Goal: Task Accomplishment & Management: Manage account settings

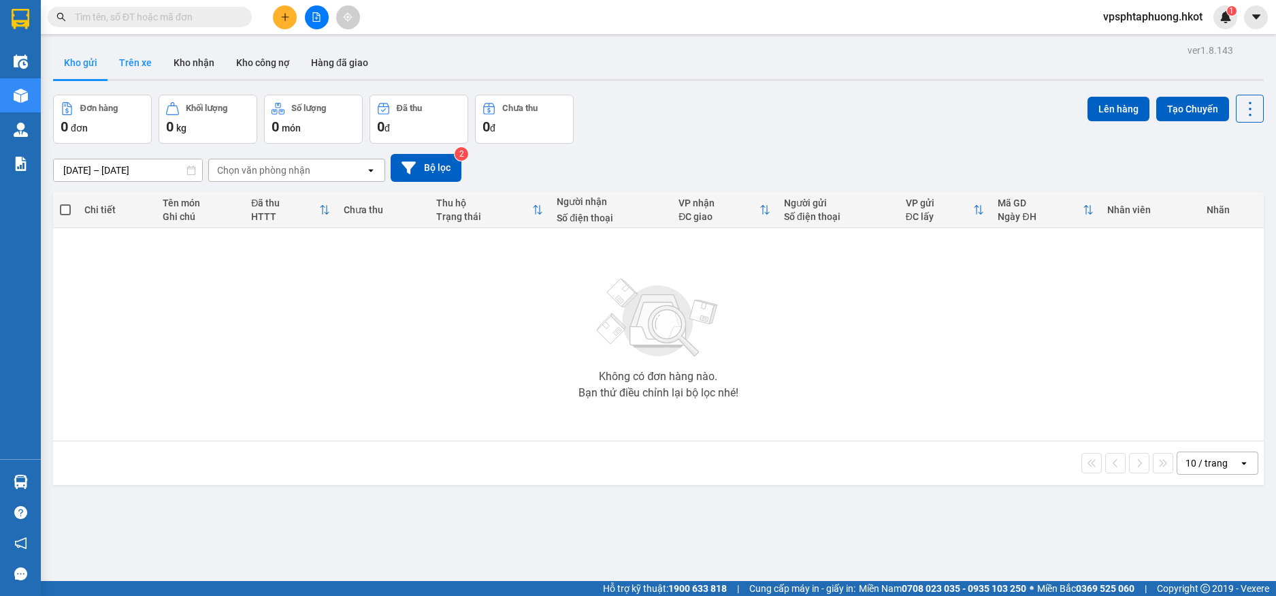
click at [140, 61] on button "Trên xe" at bounding box center [135, 62] width 54 height 33
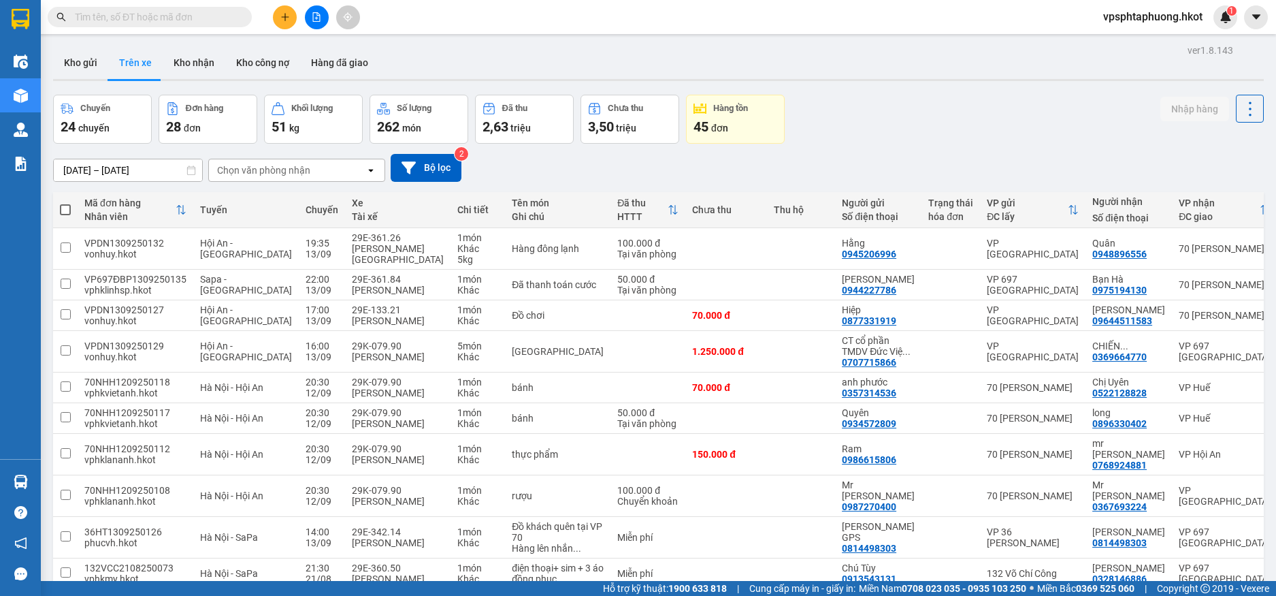
click at [283, 171] on div "Chọn văn phòng nhận" at bounding box center [263, 170] width 93 height 14
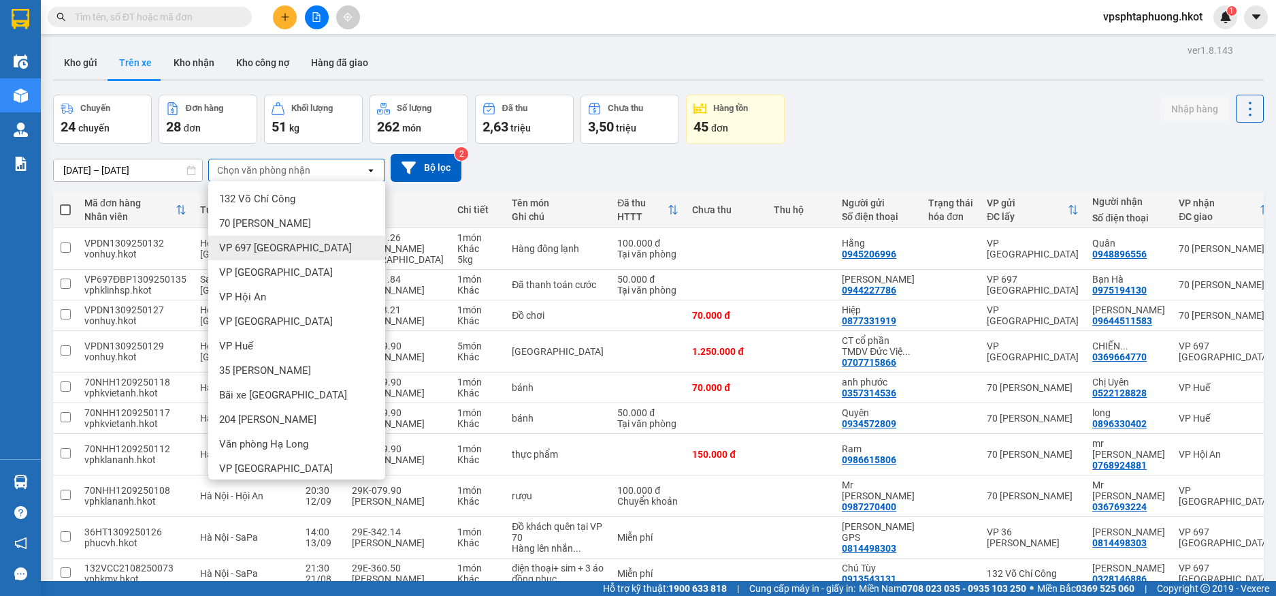
click at [302, 244] on span "VP 697 [GEOGRAPHIC_DATA]" at bounding box center [285, 248] width 133 height 14
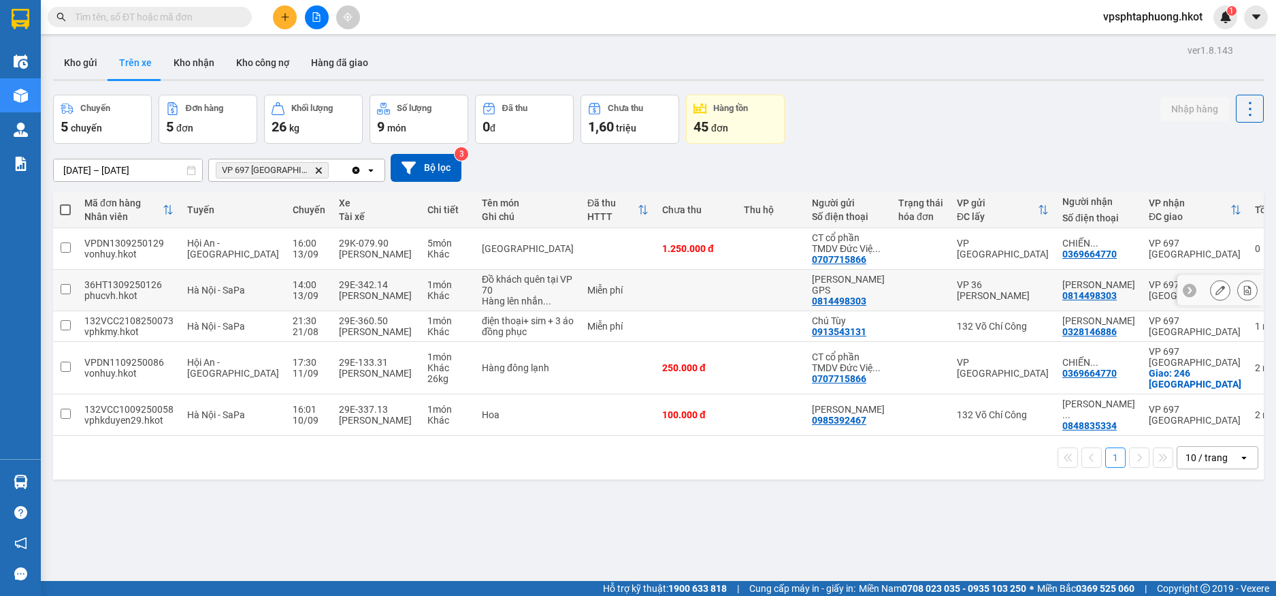
click at [602, 295] on div "Miễn phí" at bounding box center [618, 290] width 61 height 11
checkbox input "true"
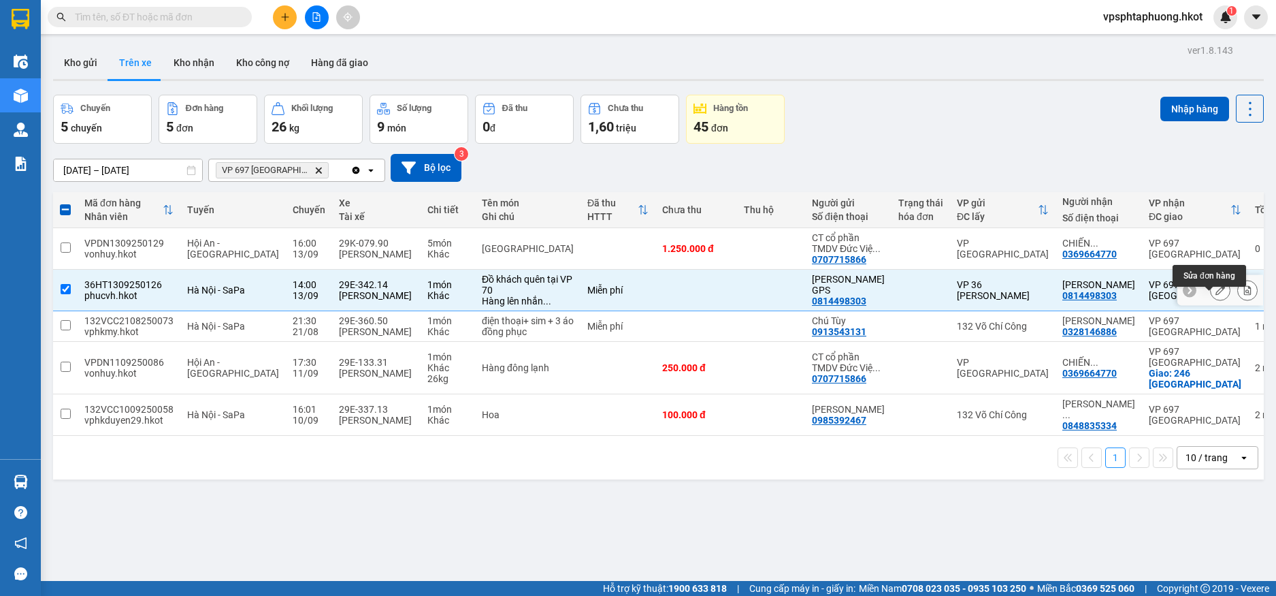
click at [1216, 295] on icon at bounding box center [1221, 290] width 10 height 10
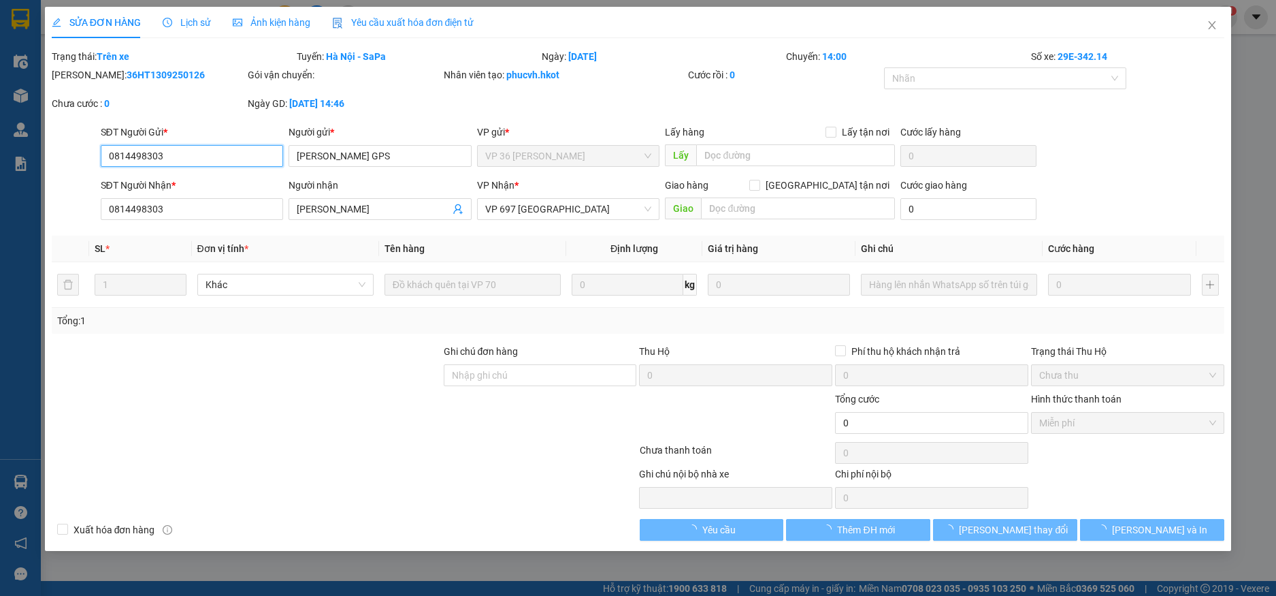
type input "0814498303"
type input "Anh Văn GPS"
type input "0814498303"
type input "Lasse Romer"
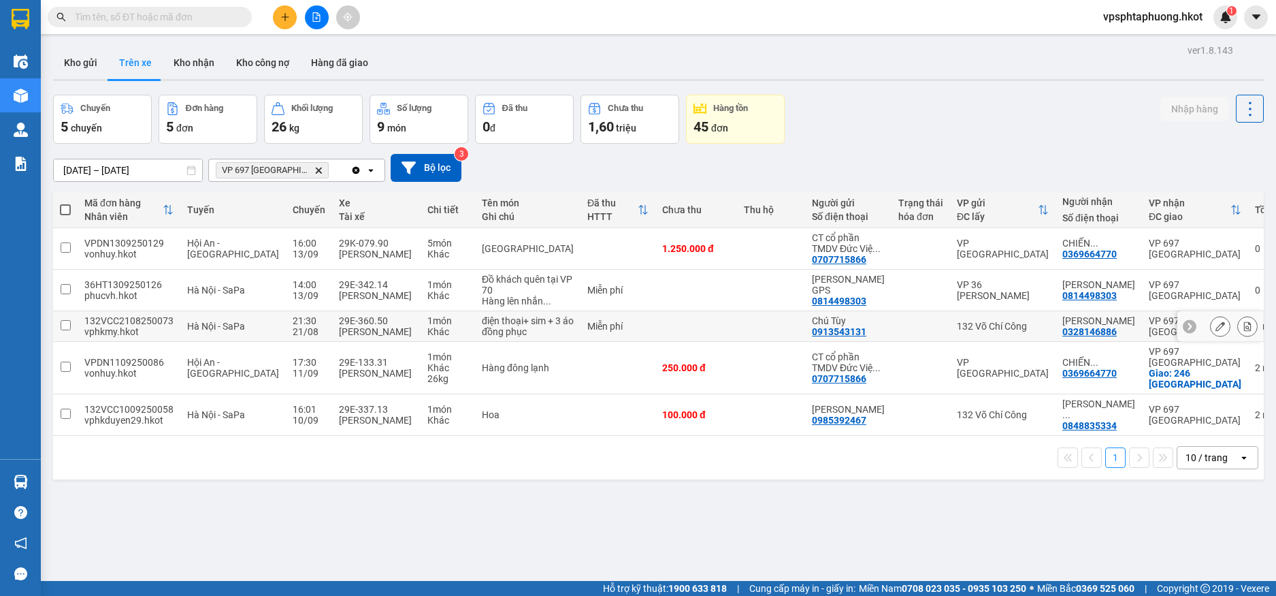
click at [525, 342] on td "điện thoại+ sim + 3 áo đồng phục" at bounding box center [528, 326] width 106 height 31
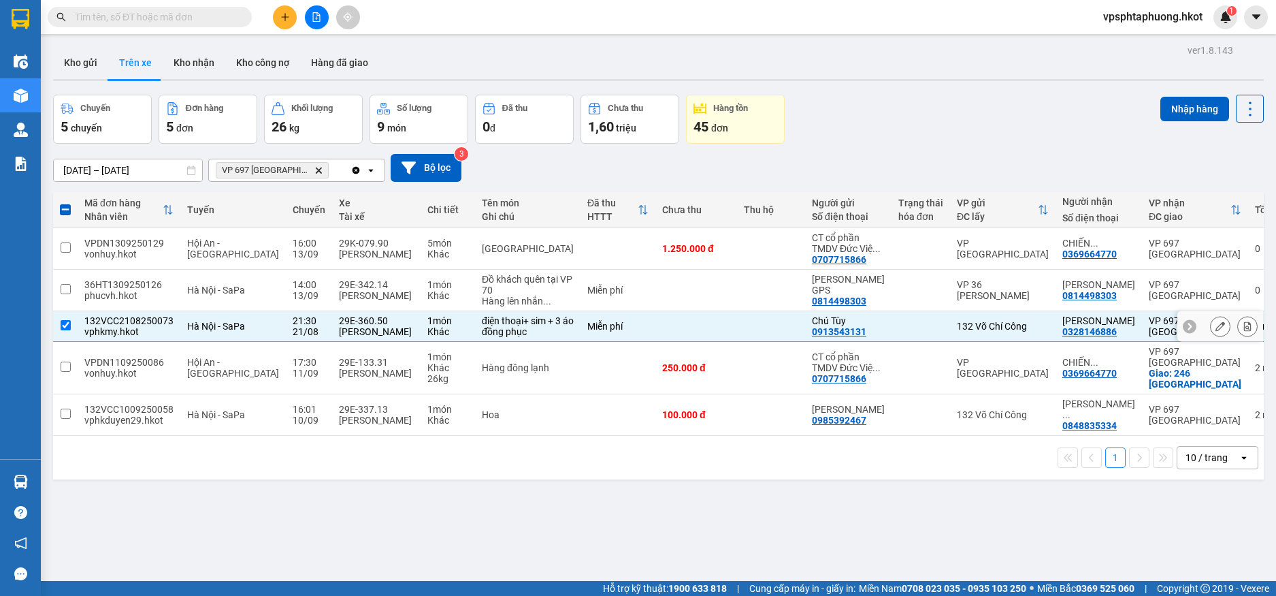
click at [656, 342] on td at bounding box center [697, 326] width 82 height 31
checkbox input "false"
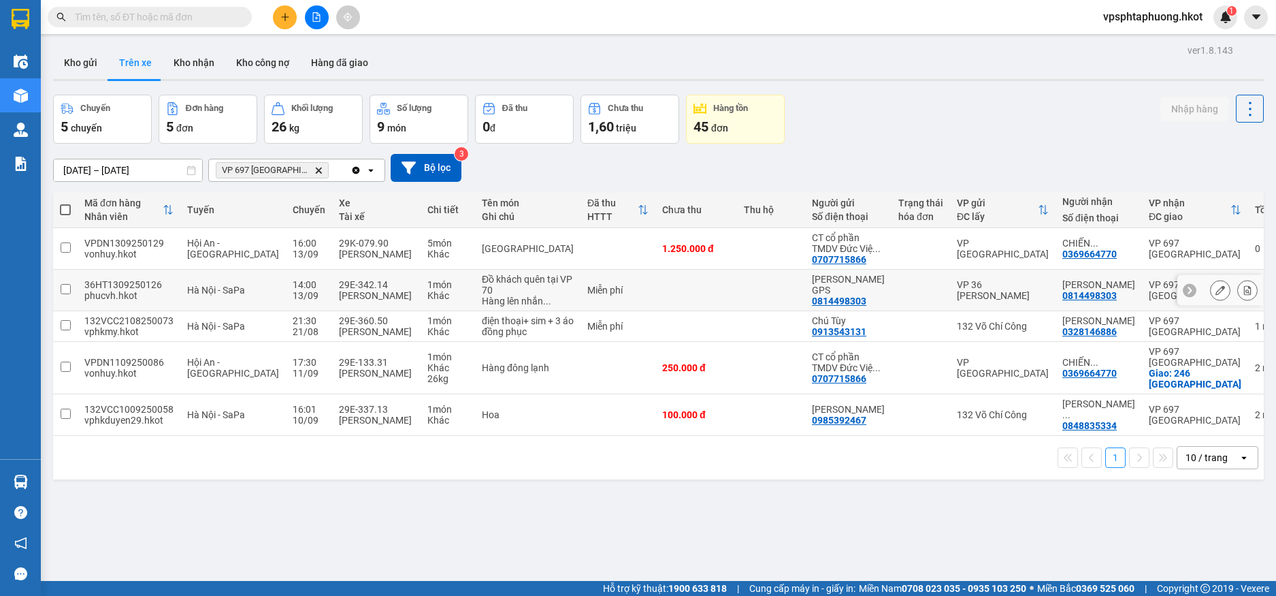
click at [659, 311] on td at bounding box center [697, 291] width 82 height 42
checkbox input "true"
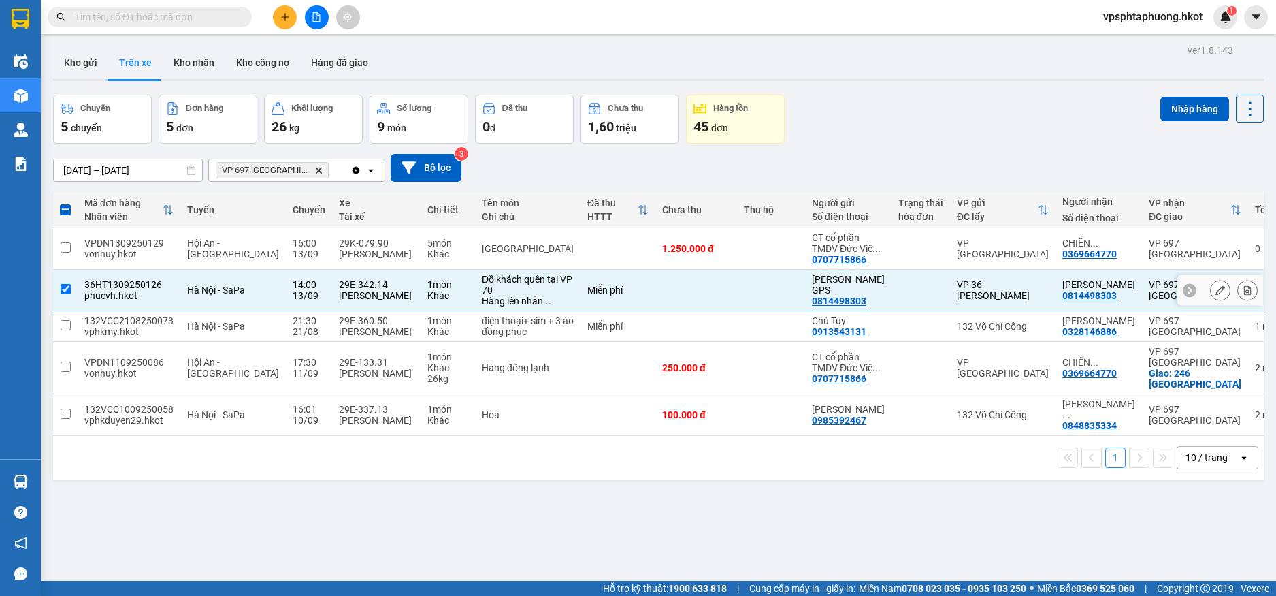
click at [1185, 295] on icon at bounding box center [1190, 290] width 10 height 10
click at [1251, 295] on icon at bounding box center [1256, 290] width 10 height 10
click at [1182, 105] on button "Nhập hàng" at bounding box center [1195, 109] width 69 height 25
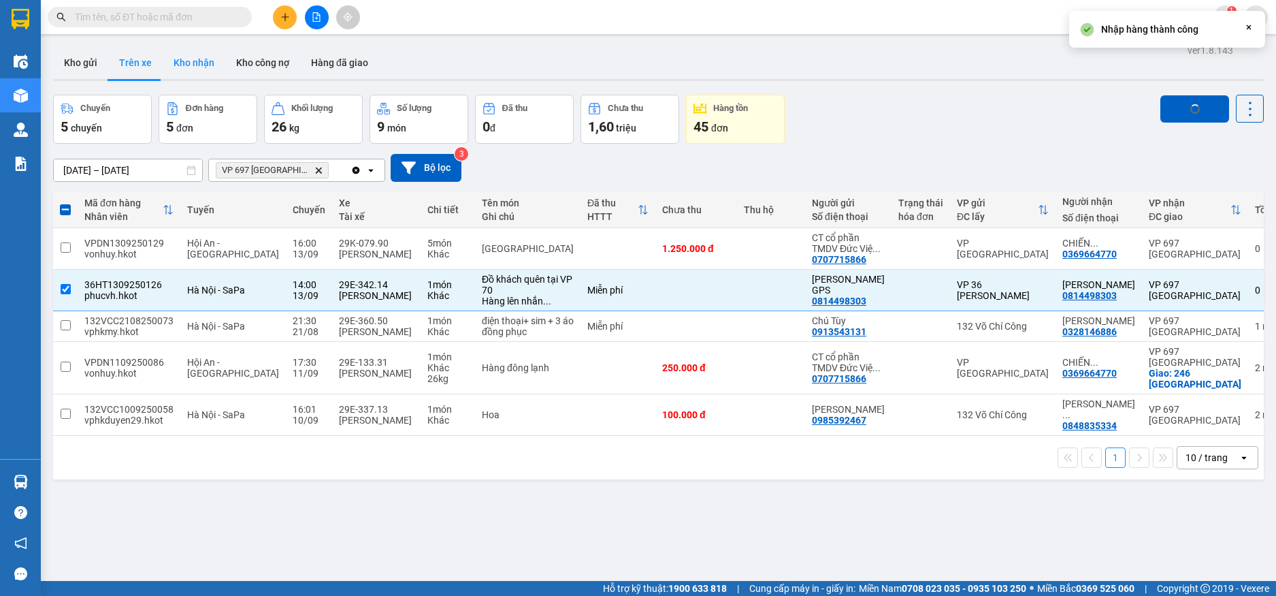
click at [207, 55] on button "Kho nhận" at bounding box center [194, 62] width 63 height 33
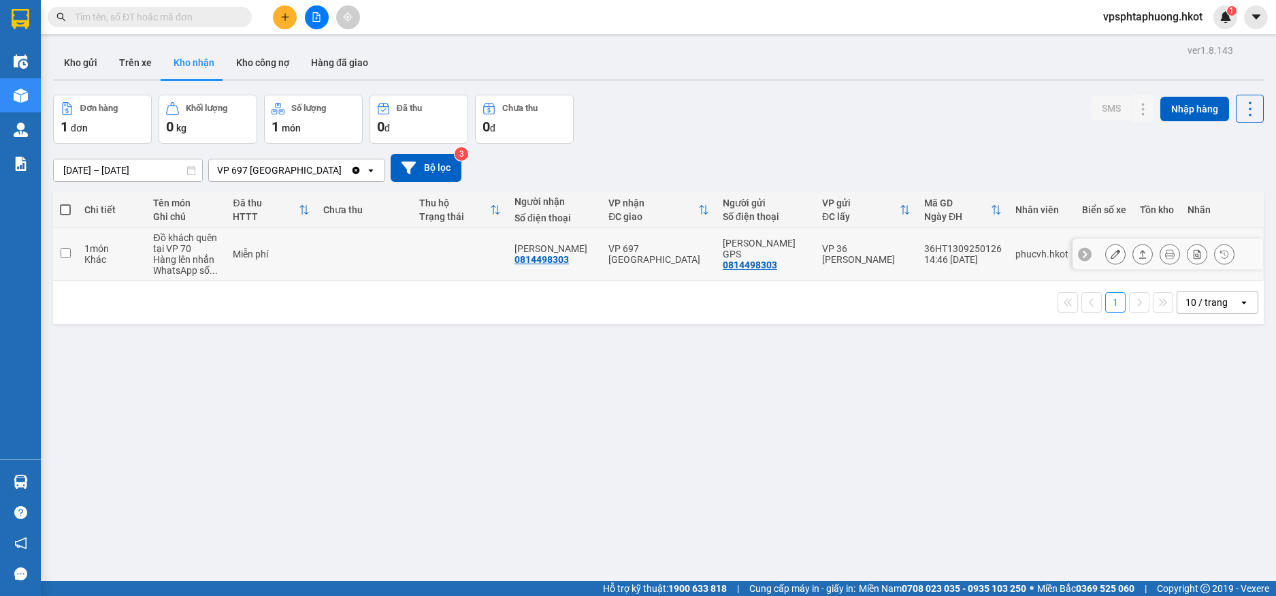
click at [336, 256] on td at bounding box center [364, 254] width 95 height 52
checkbox input "true"
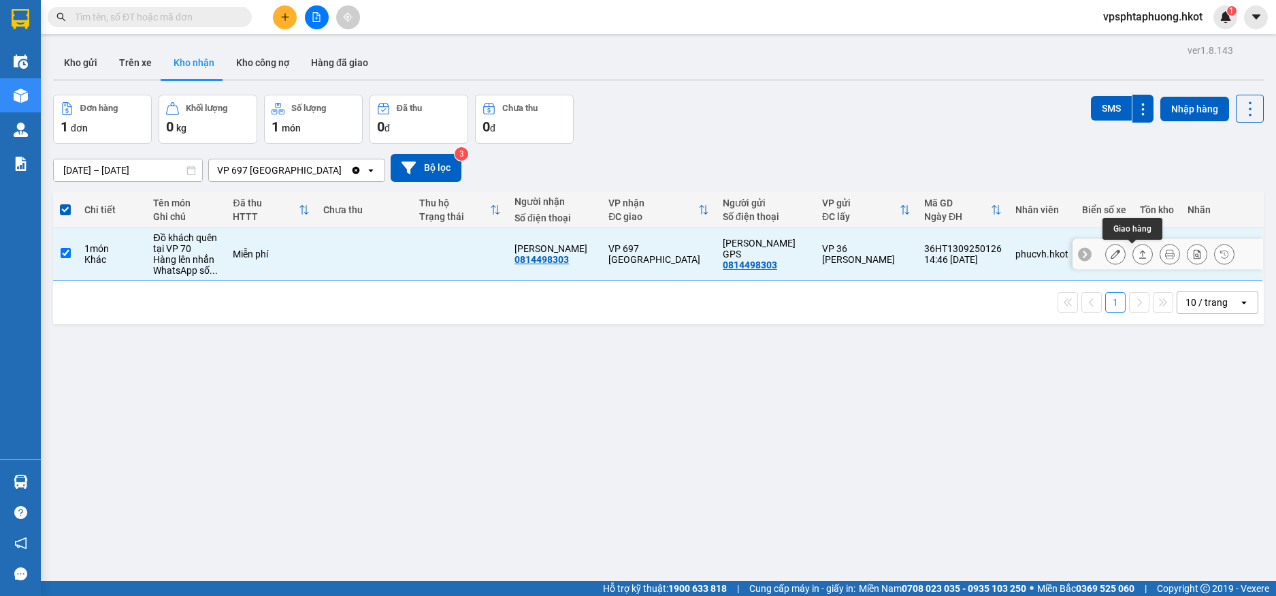
click at [1138, 257] on icon at bounding box center [1143, 254] width 10 height 10
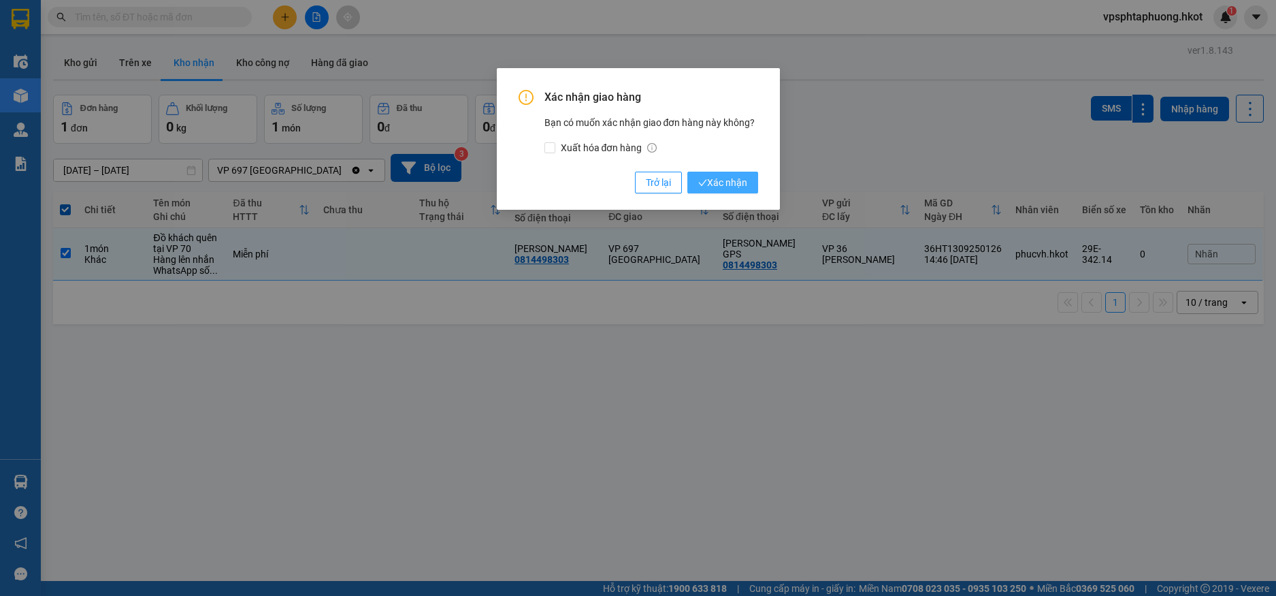
click at [723, 182] on span "Xác nhận" at bounding box center [722, 182] width 49 height 15
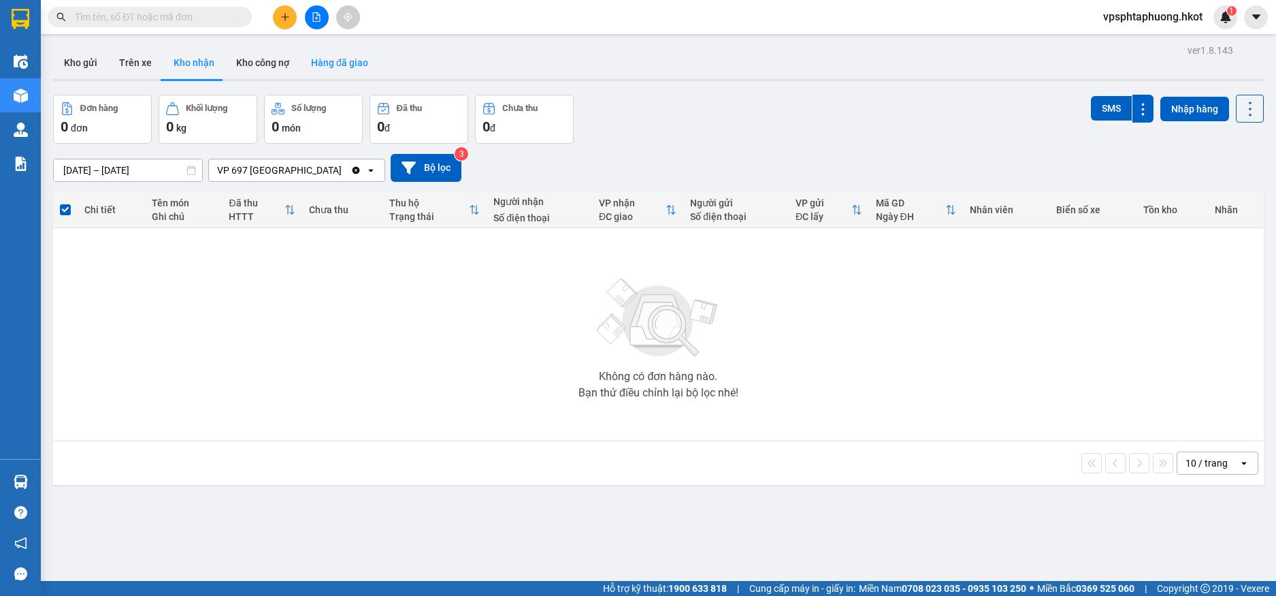
click at [332, 52] on button "Hàng đã giao" at bounding box center [339, 62] width 79 height 33
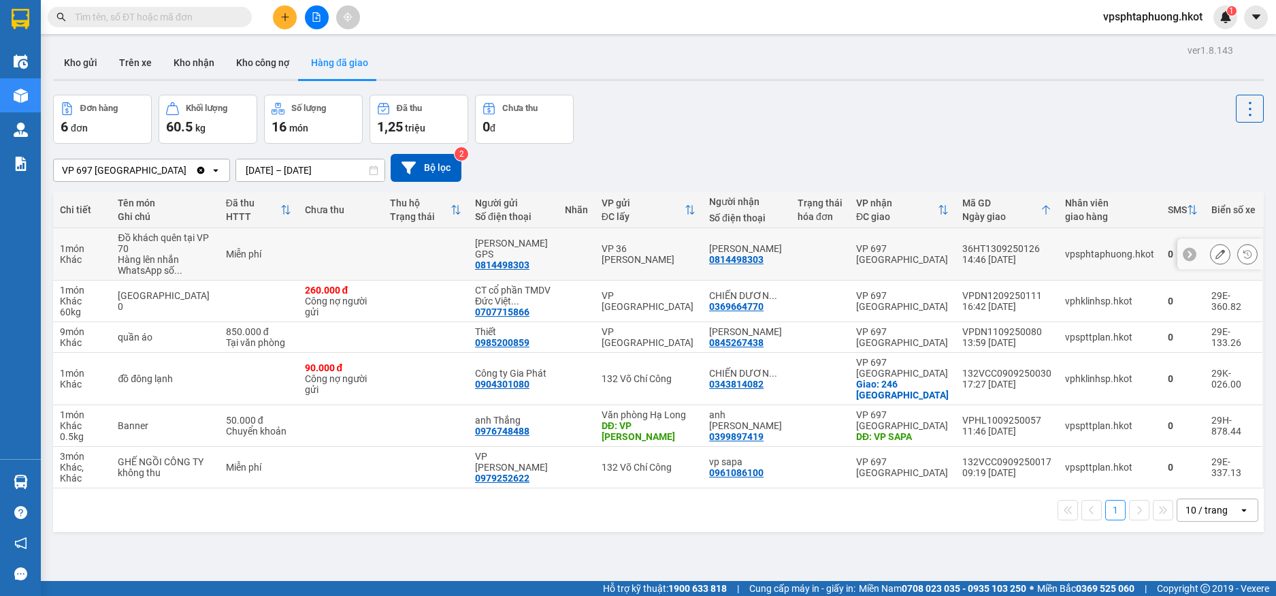
click at [341, 236] on td at bounding box center [340, 254] width 85 height 52
click at [1216, 250] on icon at bounding box center [1221, 254] width 10 height 10
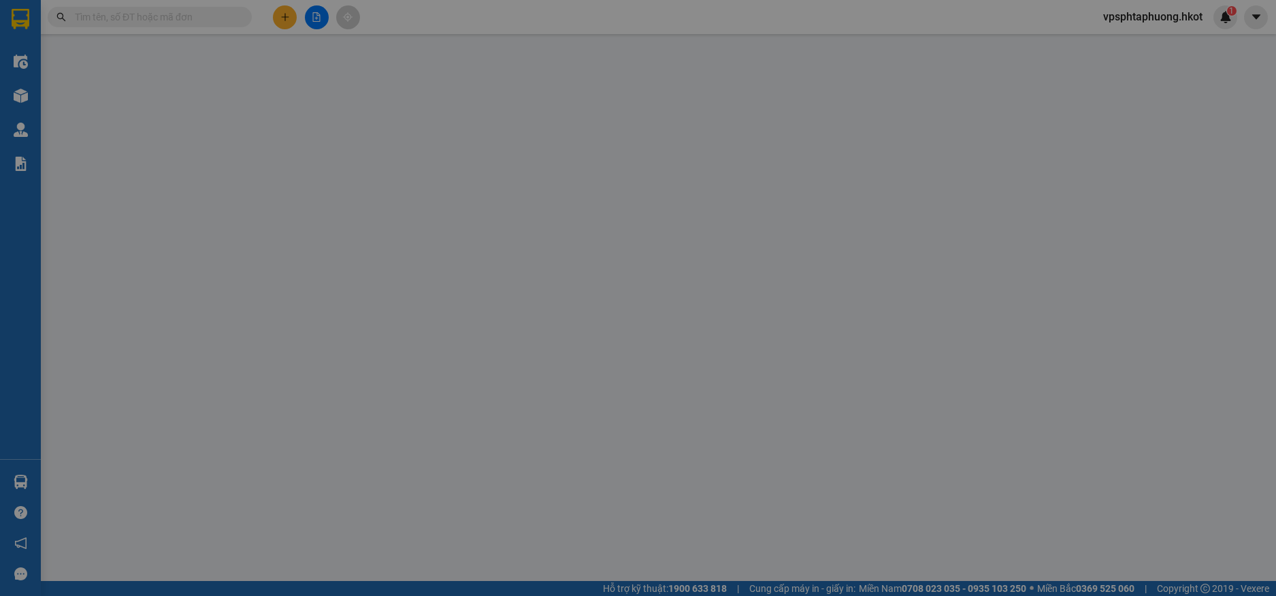
type input "0814498303"
type input "Anh Văn GPS"
type input "0814498303"
type input "Lasse Romer"
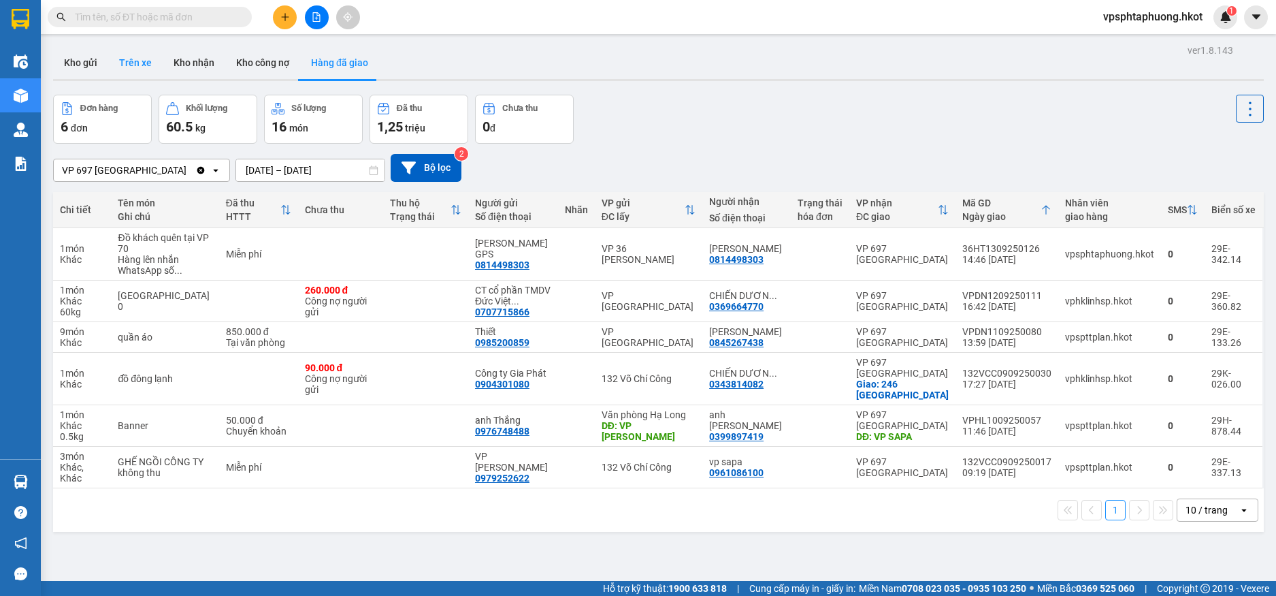
click at [151, 57] on button "Trên xe" at bounding box center [135, 62] width 54 height 33
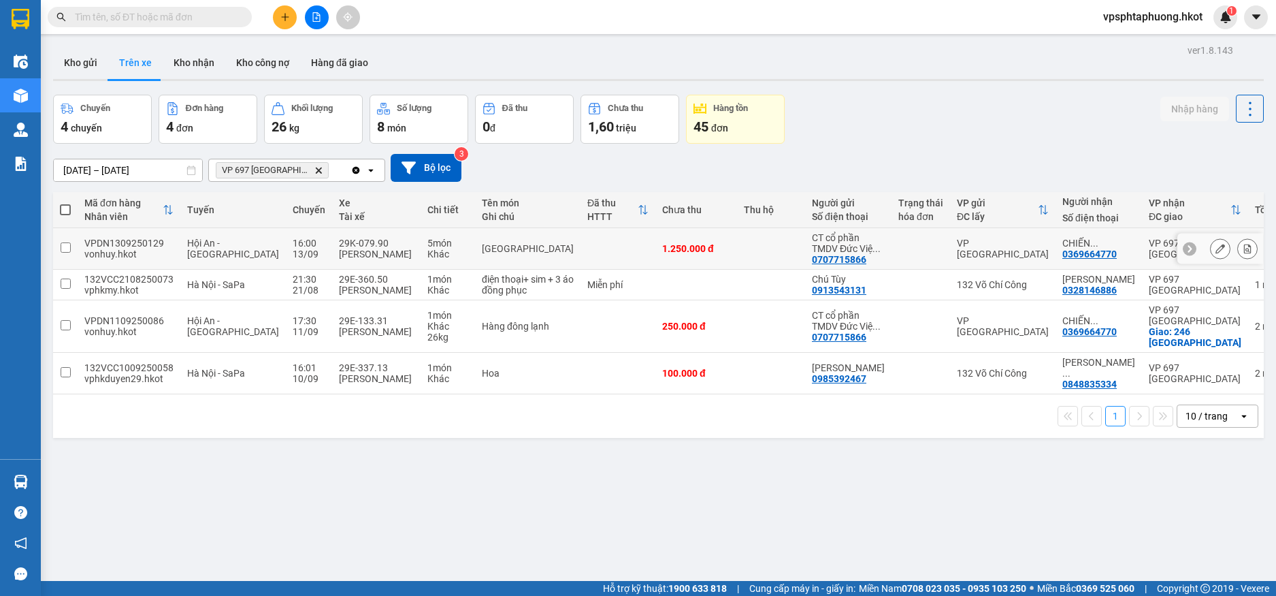
click at [603, 238] on td at bounding box center [618, 249] width 75 height 42
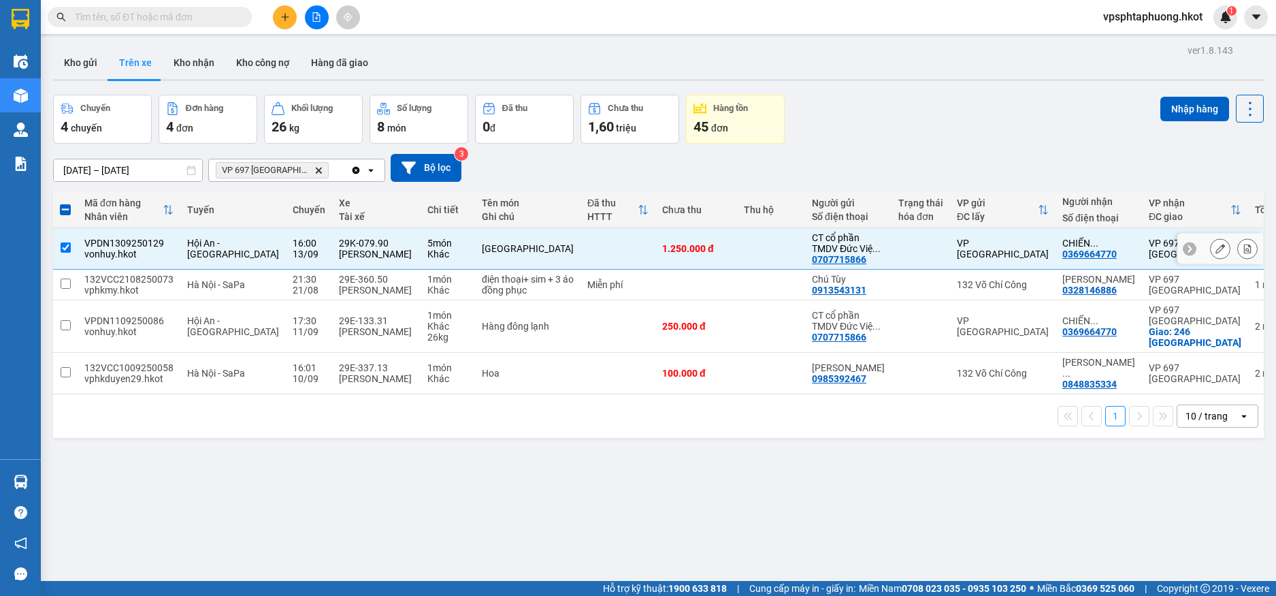
click at [581, 242] on td at bounding box center [618, 249] width 75 height 42
checkbox input "false"
